Goal: Navigation & Orientation: Find specific page/section

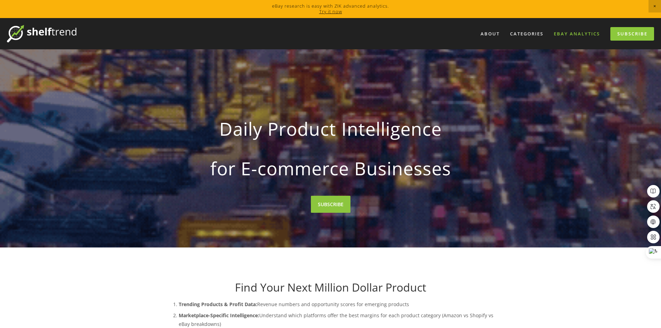
click at [571, 38] on link "eBay Analytics" at bounding box center [577, 33] width 55 height 11
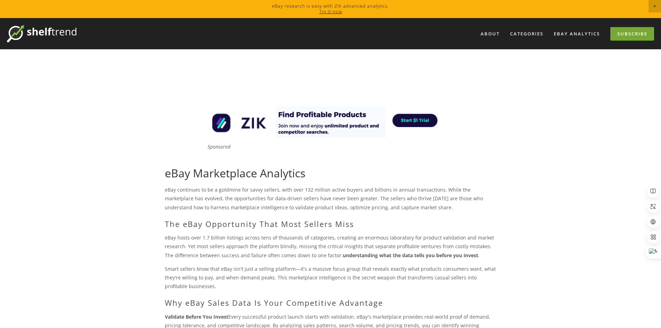
click at [629, 35] on link "Subscribe" at bounding box center [633, 34] width 44 height 14
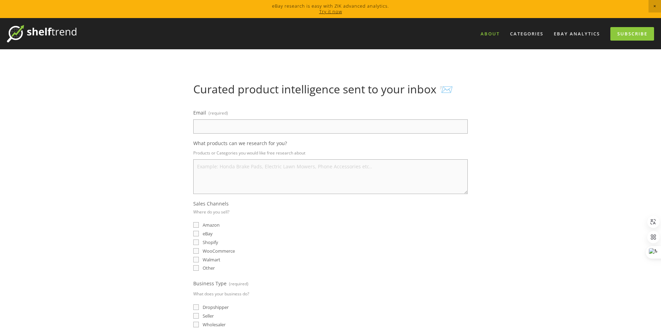
click at [491, 31] on link "About" at bounding box center [490, 33] width 28 height 11
